Goal: Information Seeking & Learning: Find specific fact

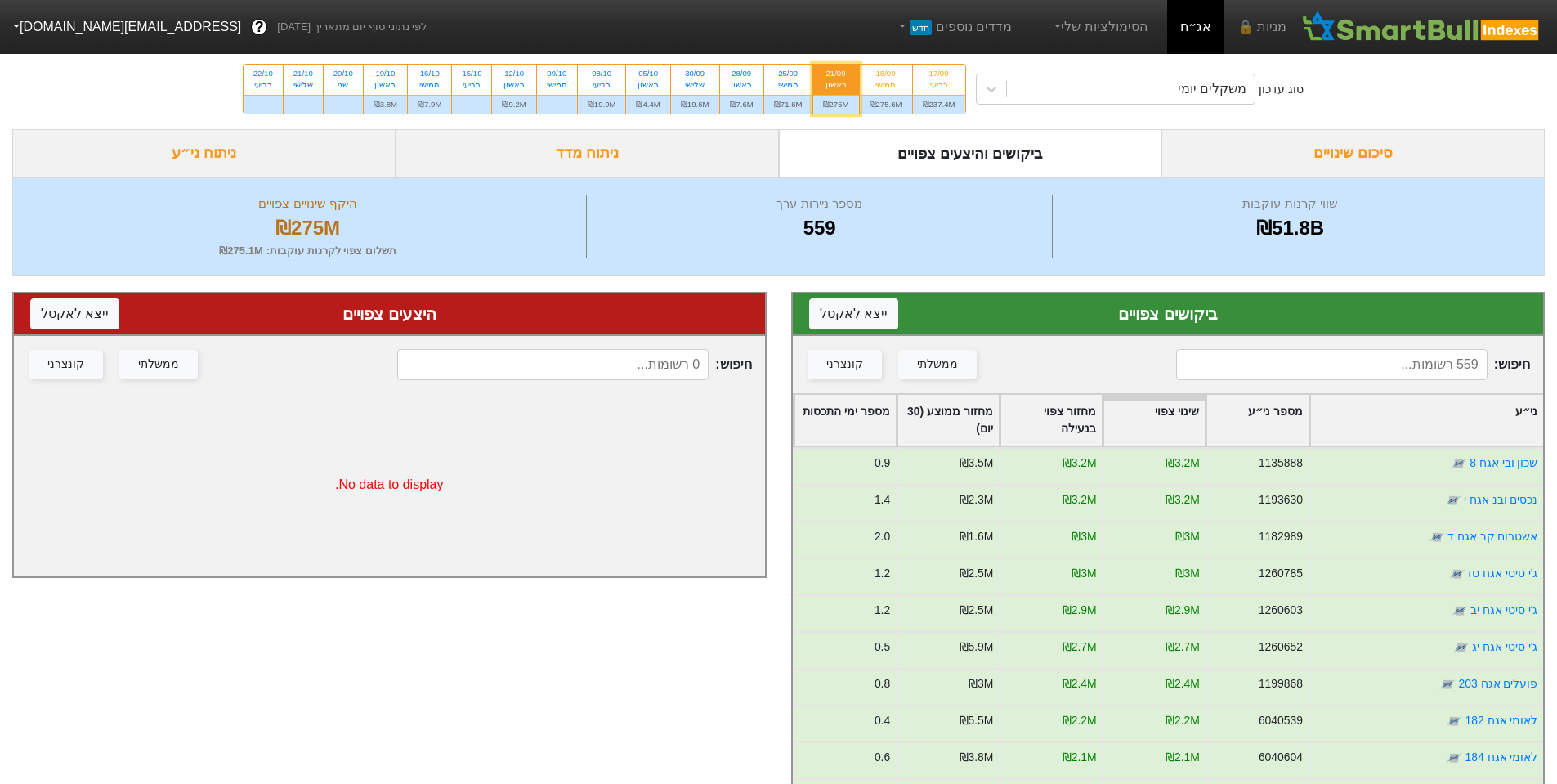
click at [1309, 371] on input at bounding box center [1332, 364] width 311 height 31
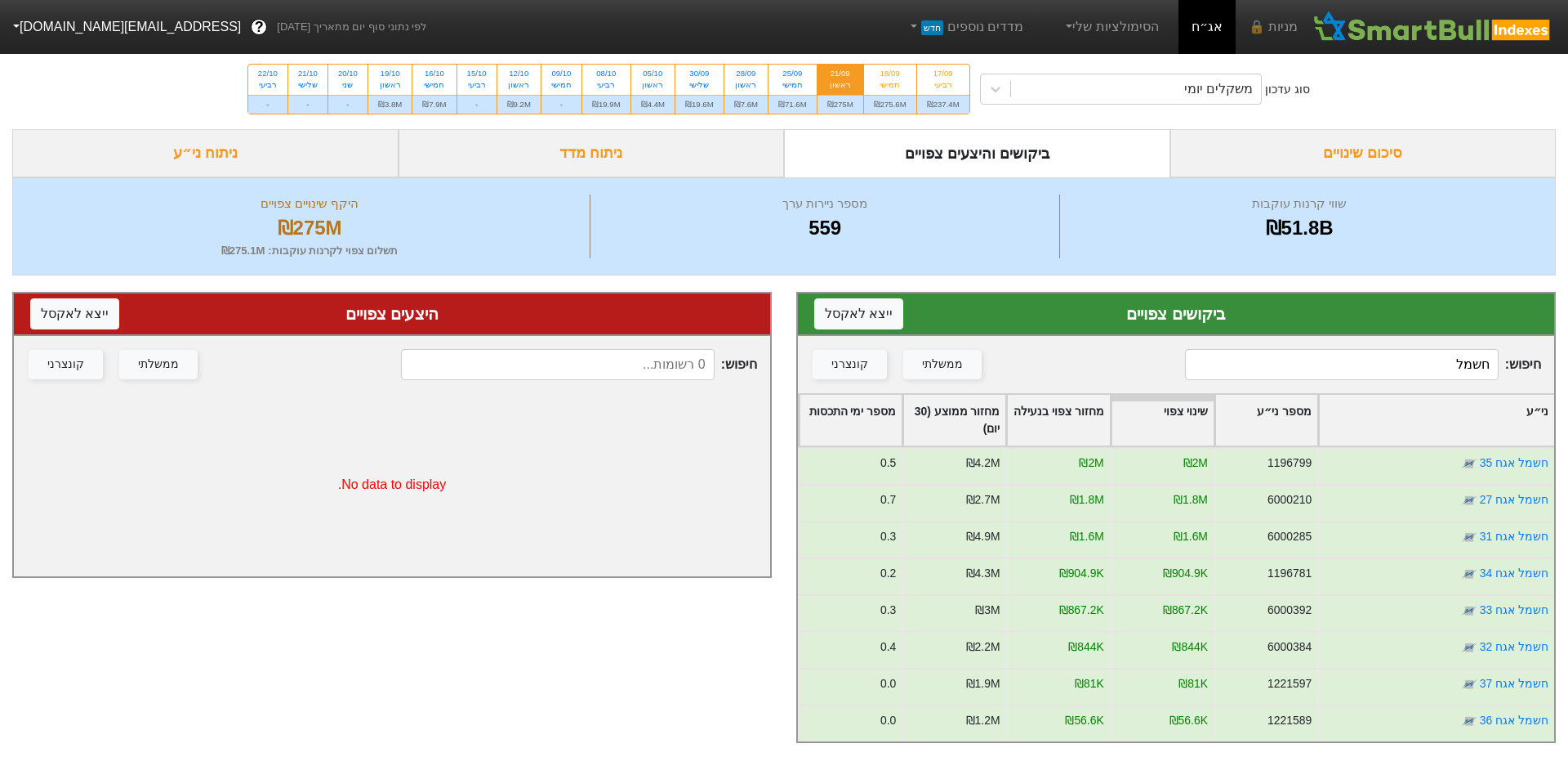
drag, startPoint x: 1349, startPoint y: 359, endPoint x: 1553, endPoint y: 407, distance: 209.6
click at [1555, 407] on div "ביקושים צפויים ייצא ל אקסל חיפוש : חשמל ממשלתי קונצרני ני״ע מספר ני״ע שינוי צפו…" at bounding box center [1176, 517] width 784 height 484
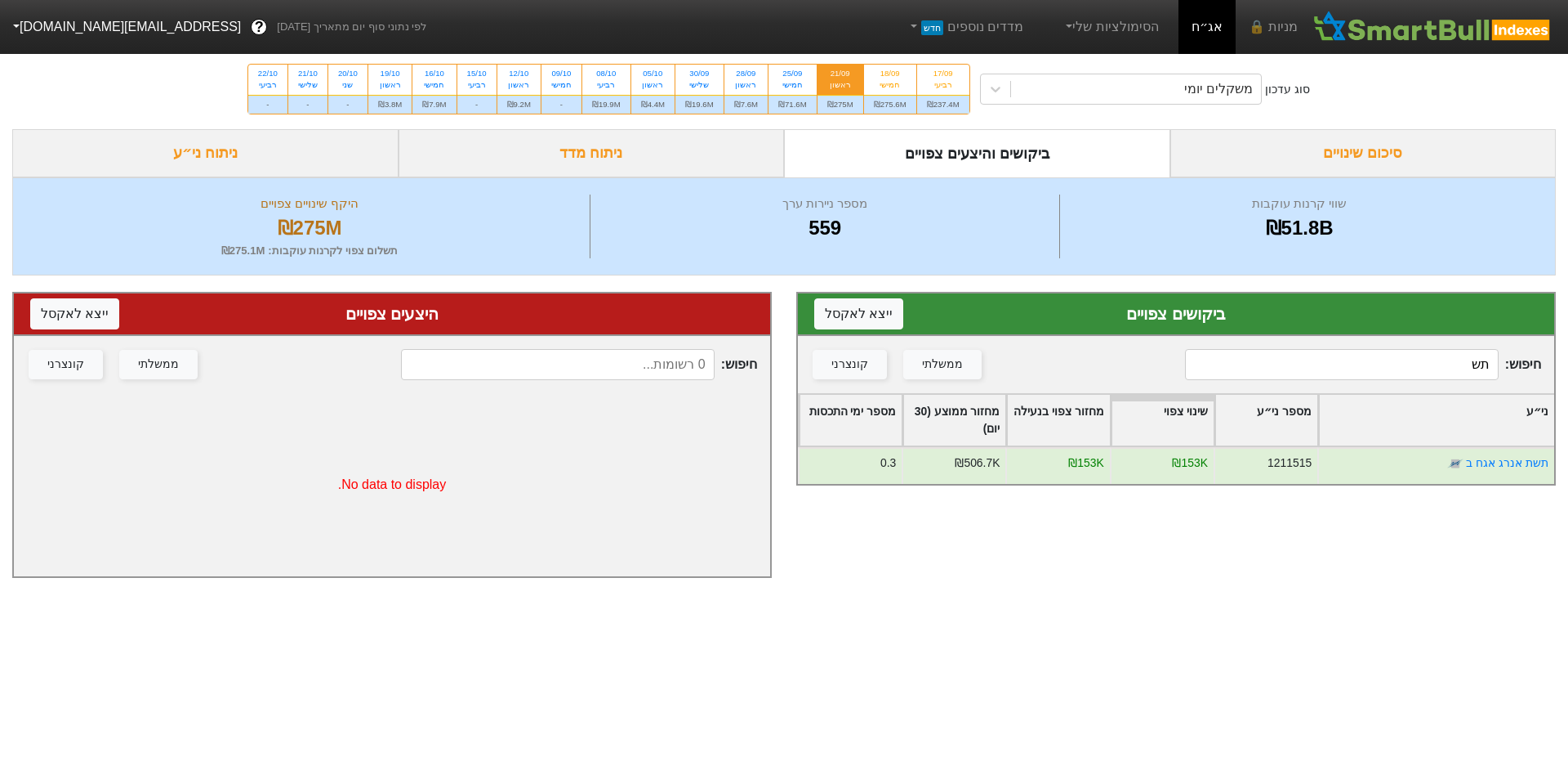
type input "תשת"
drag, startPoint x: 1357, startPoint y: 366, endPoint x: 1566, endPoint y: 297, distance: 220.1
click at [1555, 297] on div "ביקושים צפויים ייצא ל אקסל חיפוש : תשת ממשלתי קונצרני ני״ע מספר ני״ע שינוי צפוי…" at bounding box center [1176, 434] width 784 height 319
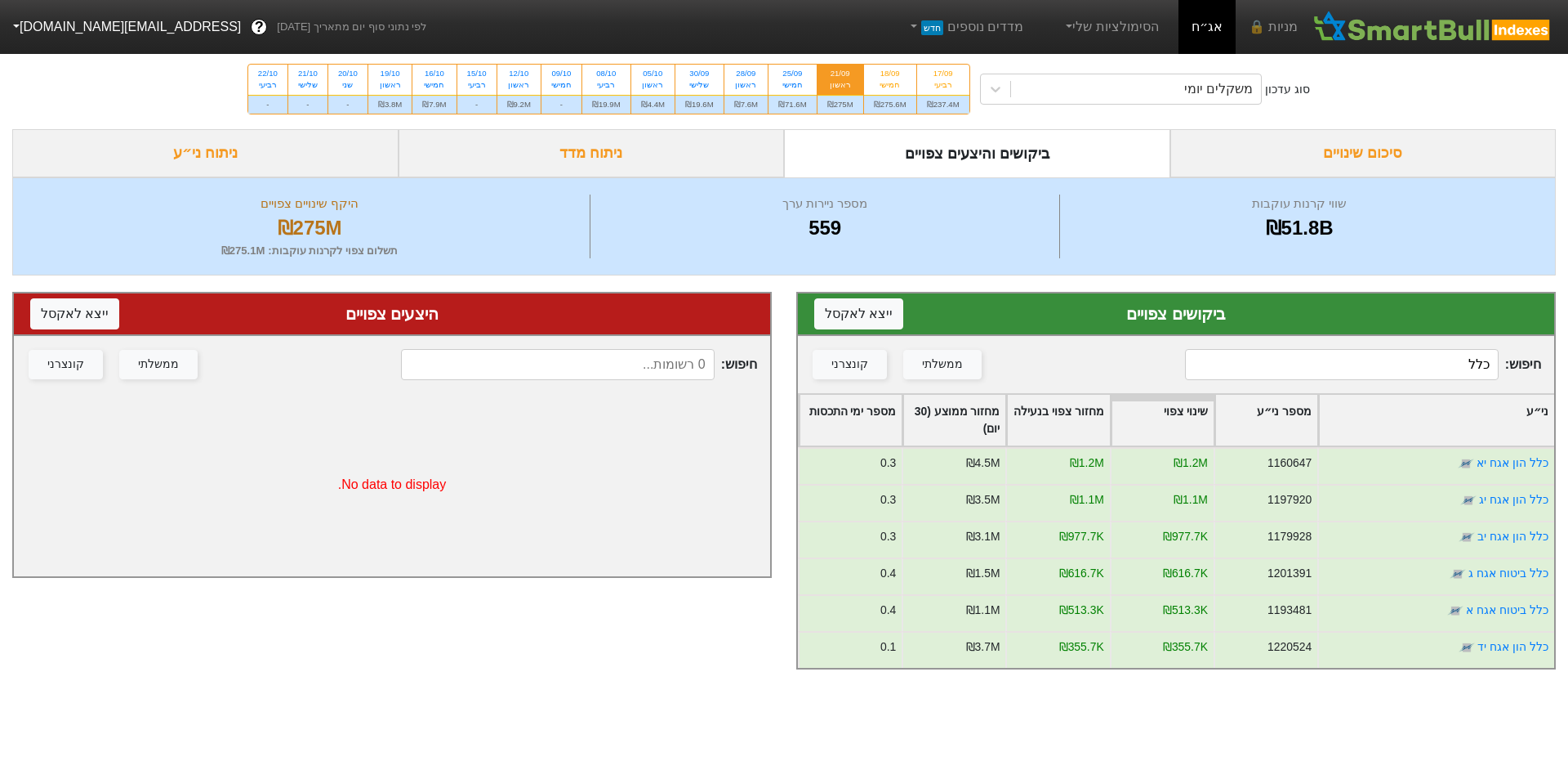
drag, startPoint x: 1438, startPoint y: 366, endPoint x: 1545, endPoint y: 346, distance: 108.9
click at [1544, 347] on div "חיפוש : כלל ממשלתי קונצרני" at bounding box center [1176, 364] width 756 height 58
type input "כלל"
click at [1449, 373] on input "כלל" at bounding box center [1342, 364] width 314 height 31
click at [1450, 359] on input at bounding box center [1342, 364] width 314 height 31
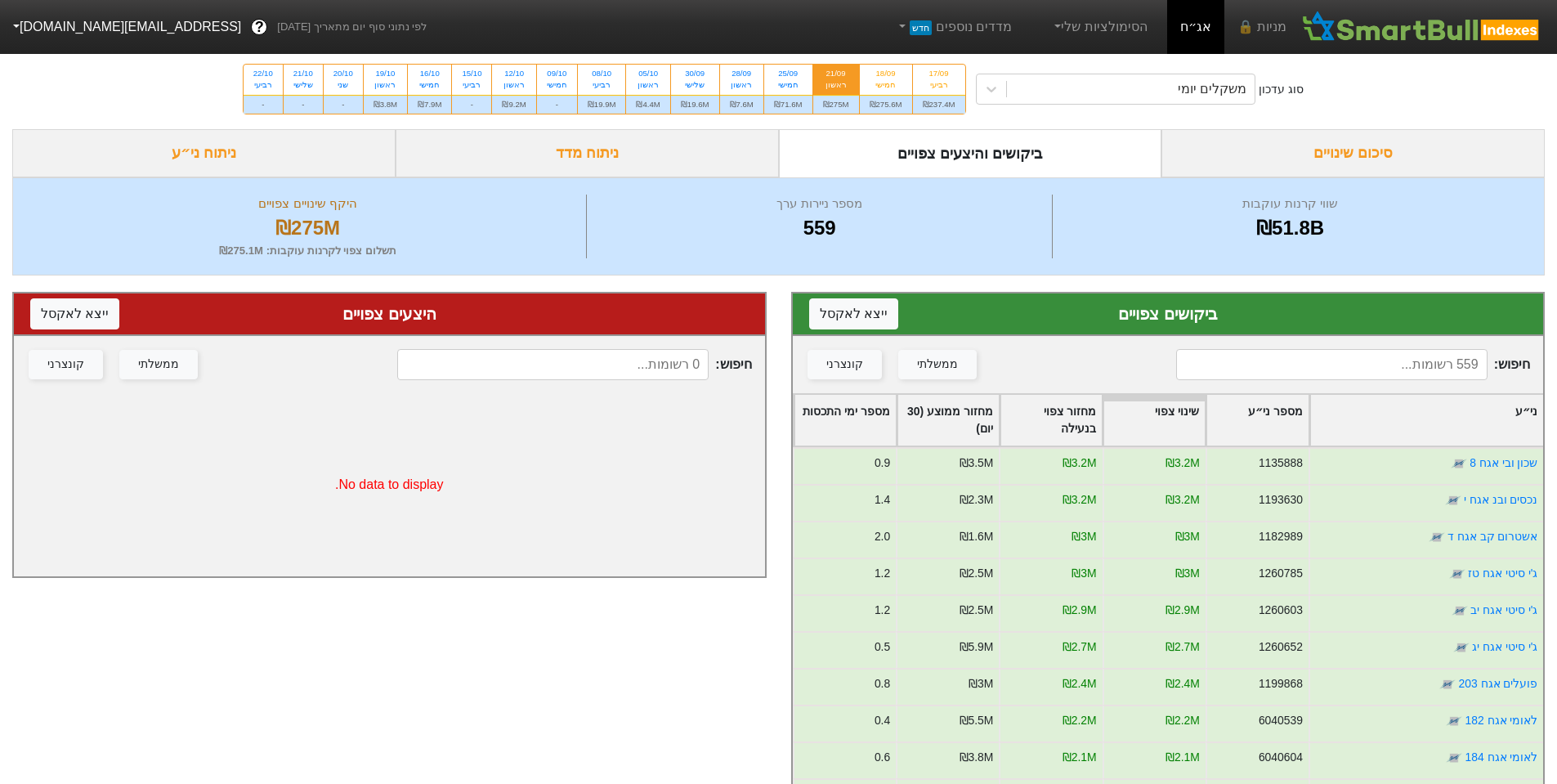
click at [1404, 369] on input at bounding box center [1332, 364] width 311 height 31
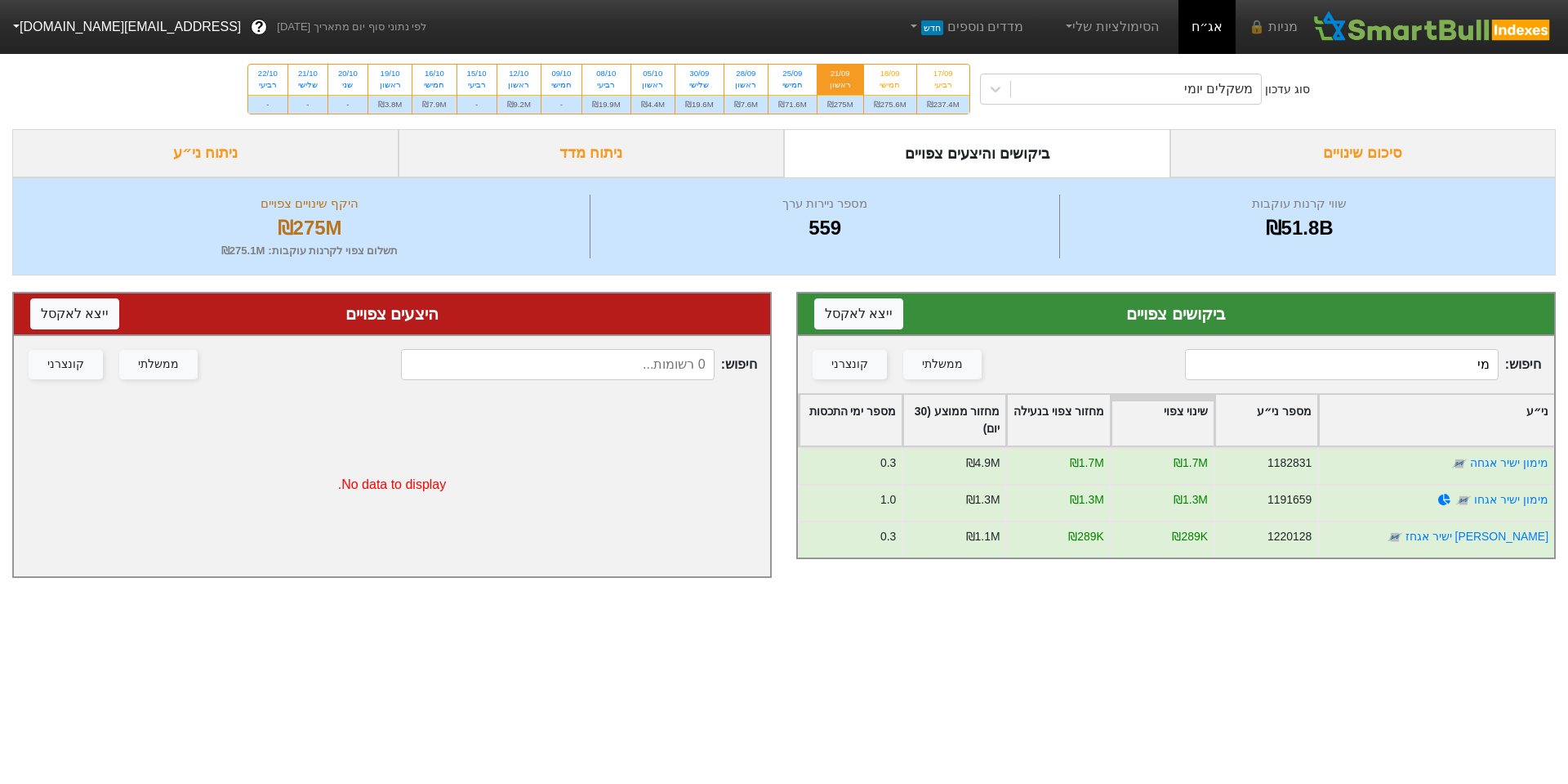
type input "מ"
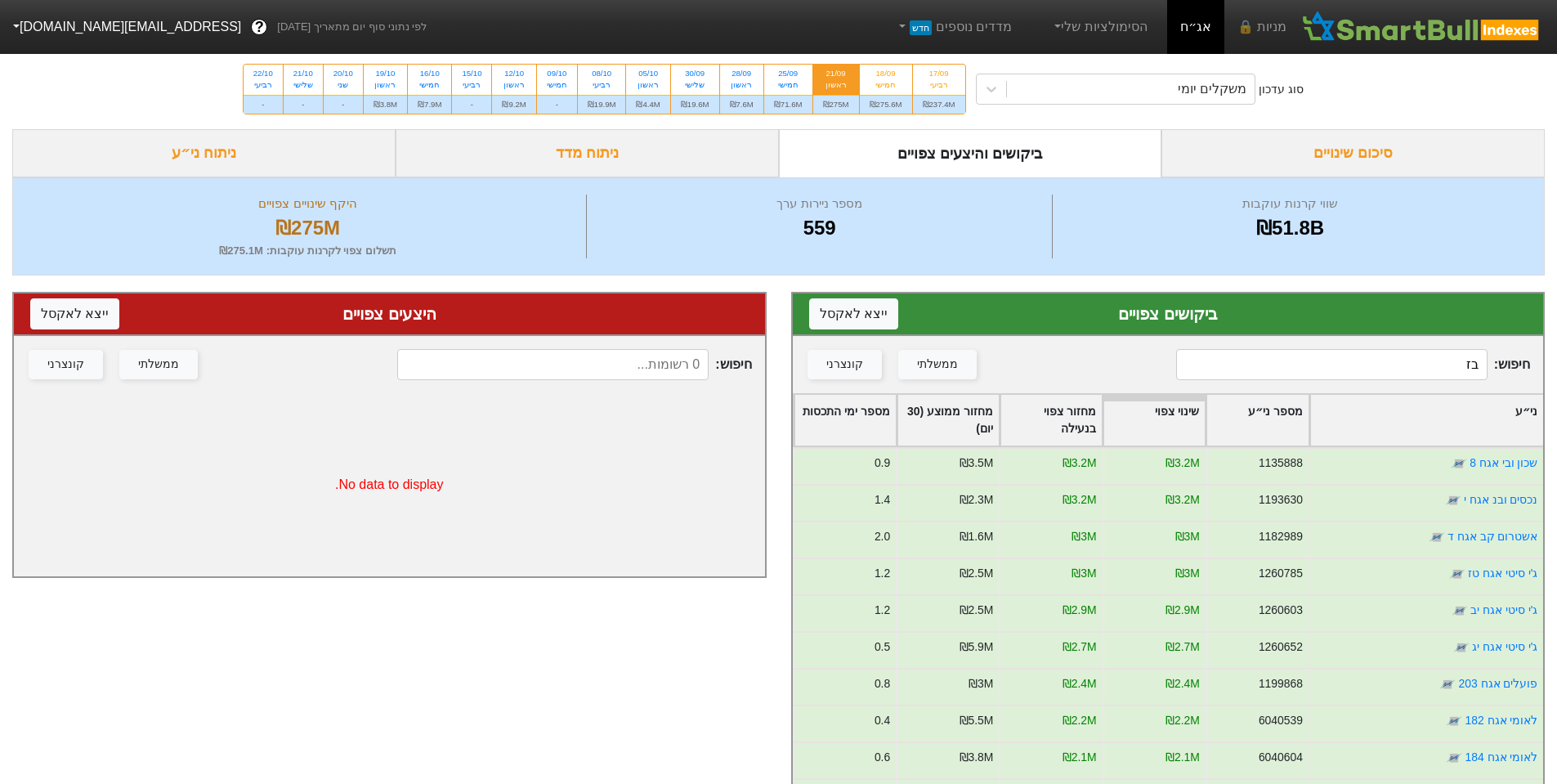
type input "בזק"
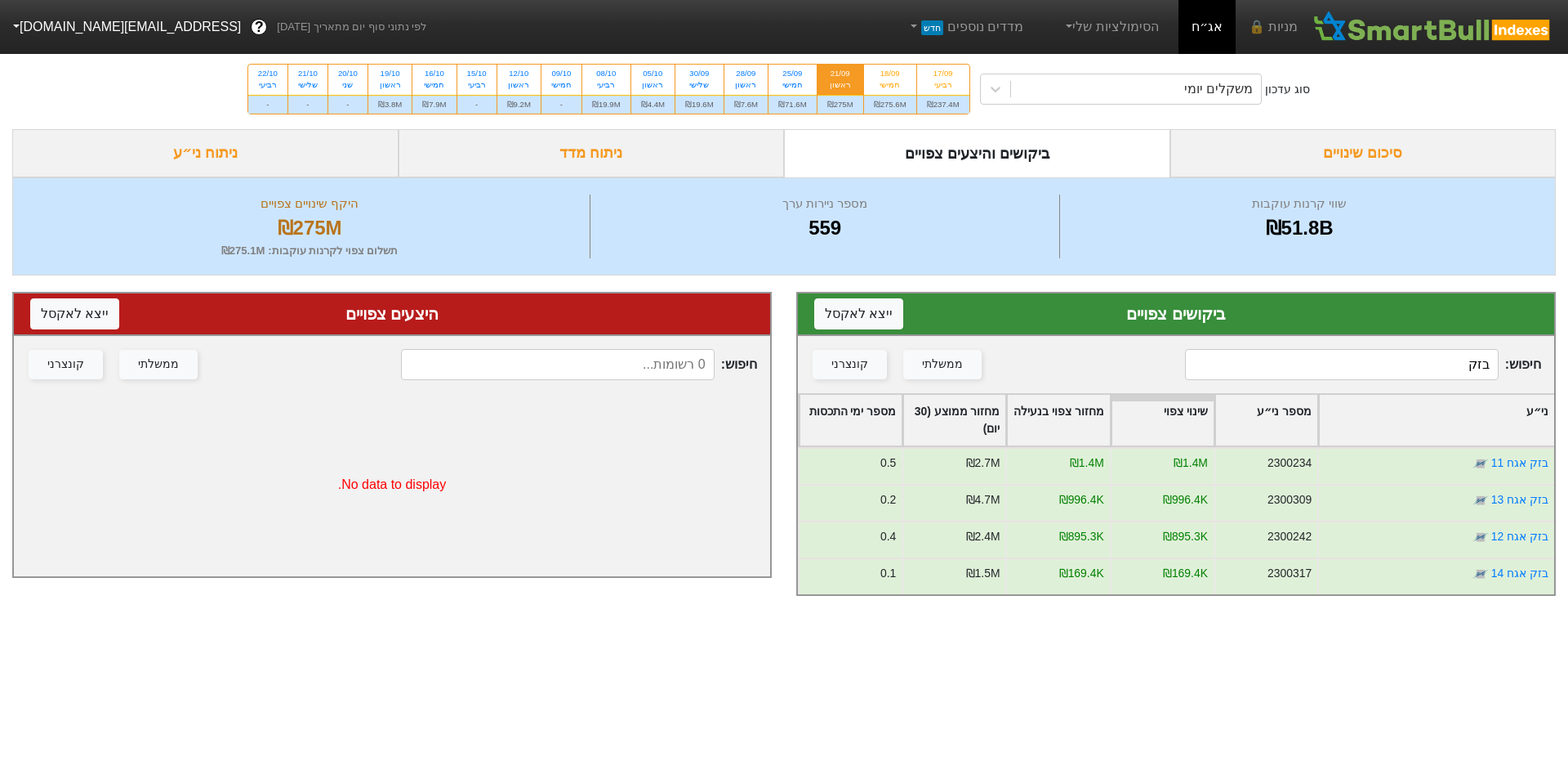
drag, startPoint x: 1419, startPoint y: 357, endPoint x: 1521, endPoint y: 339, distance: 103.6
click at [1521, 339] on div "חיפוש : בזק ממשלתי קונצרני" at bounding box center [1176, 364] width 756 height 58
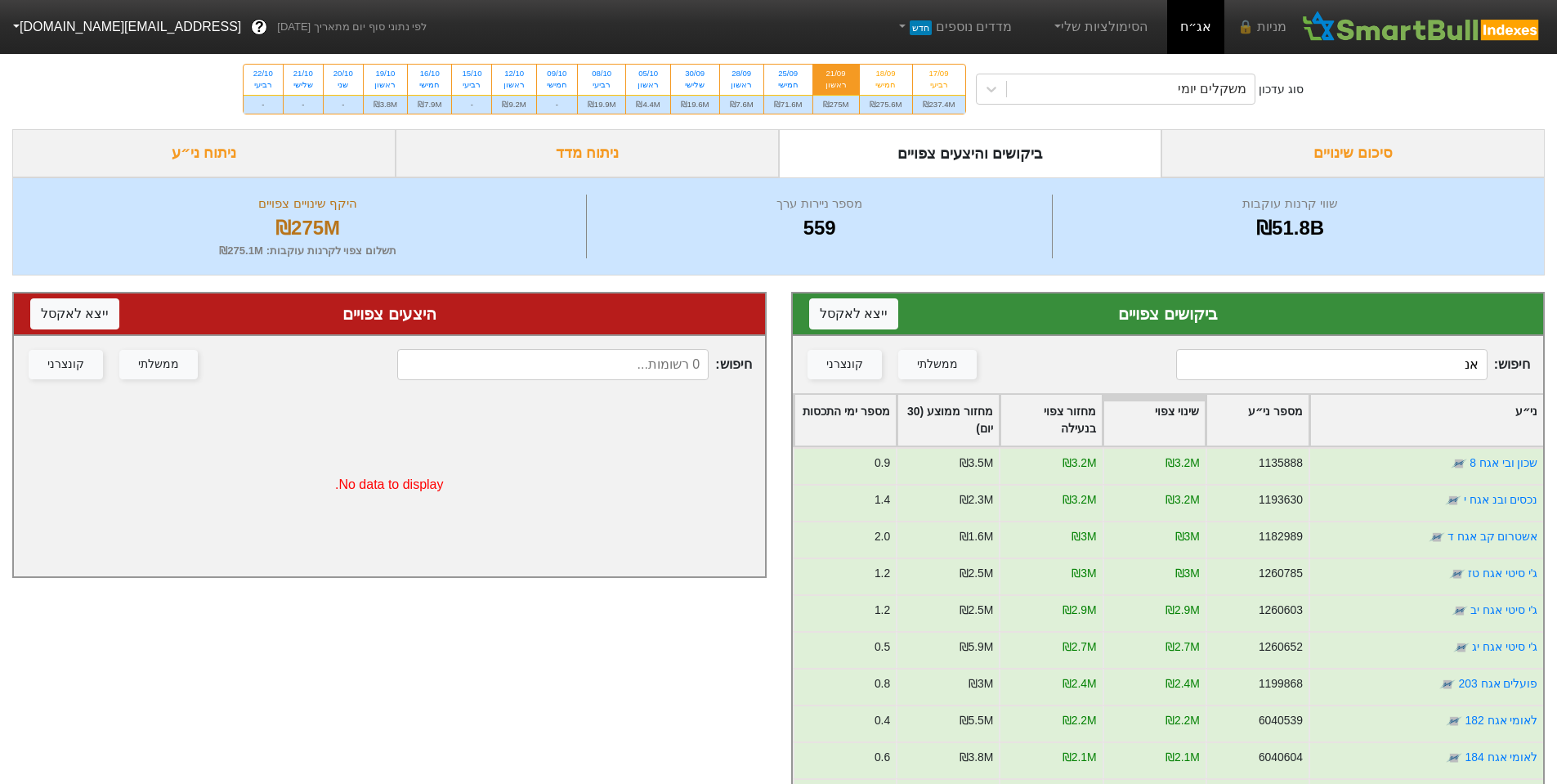
type input "אנל"
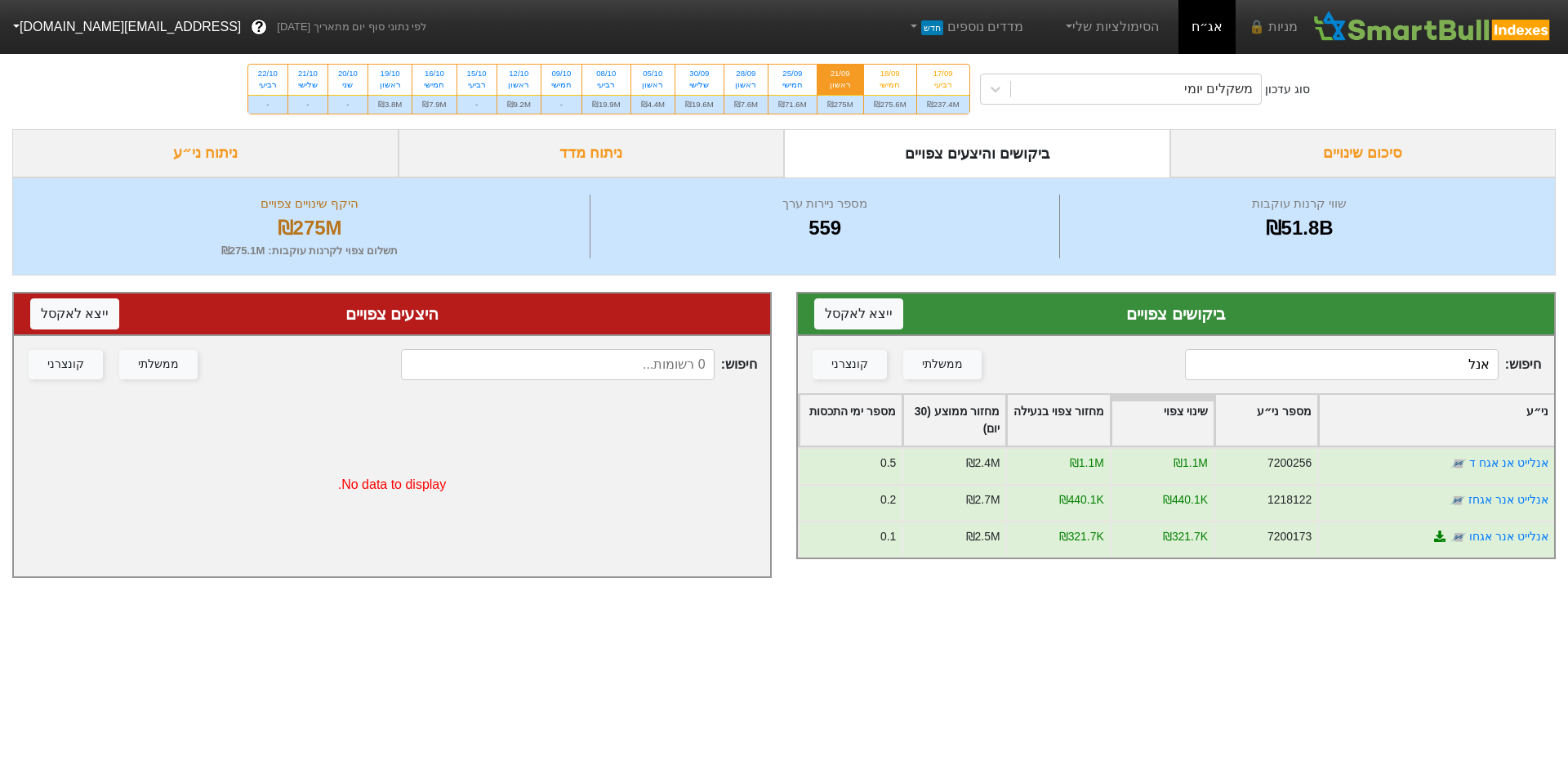
drag, startPoint x: 1456, startPoint y: 360, endPoint x: 1518, endPoint y: 355, distance: 62.2
click at [1518, 355] on span "חיפוש : אנל" at bounding box center [1364, 364] width 357 height 31
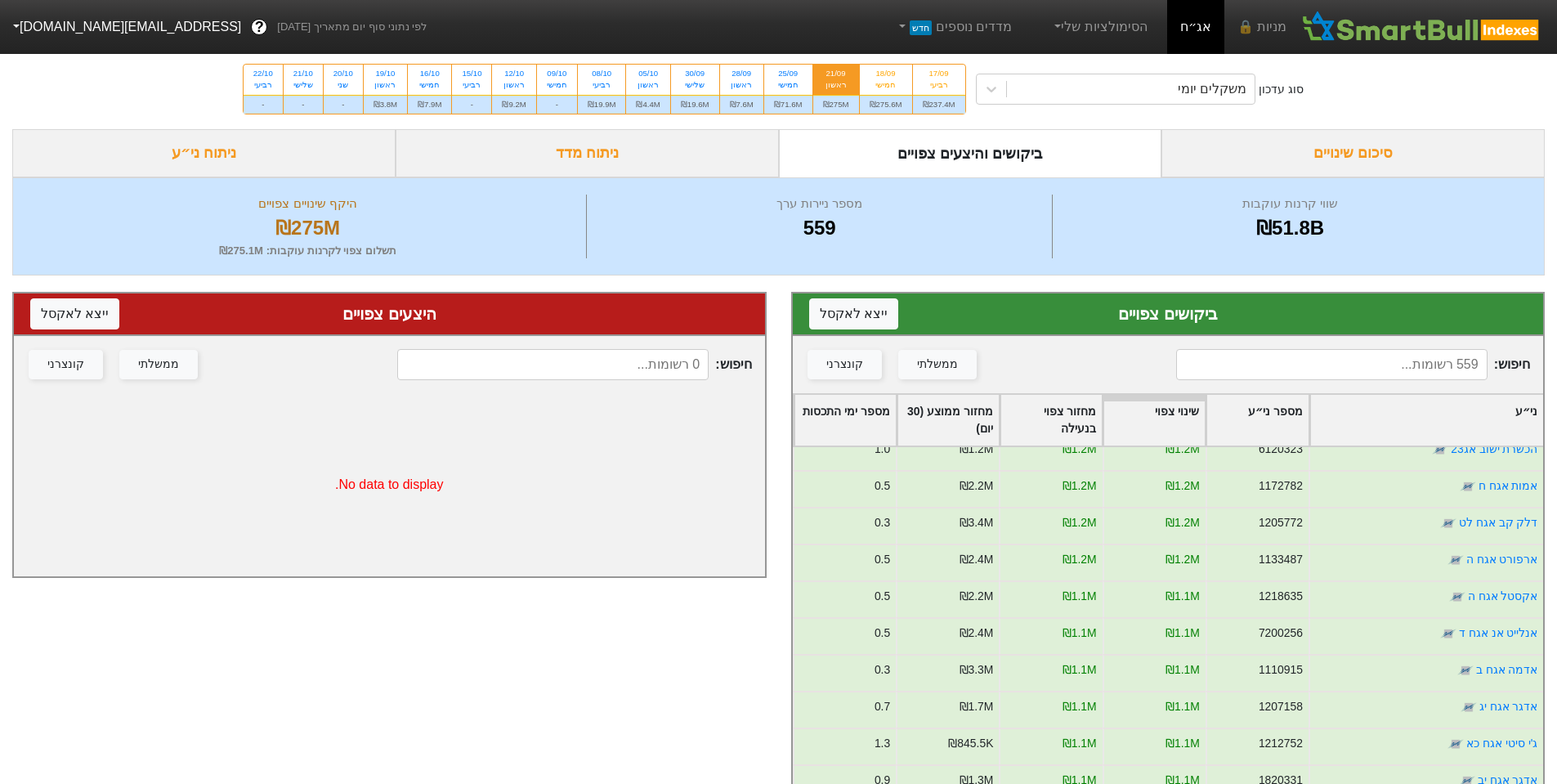
scroll to position [1798, 0]
